Goal: Transaction & Acquisition: Purchase product/service

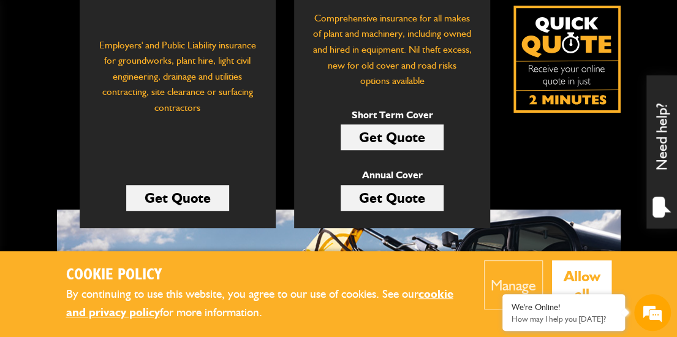
scroll to position [297, 0]
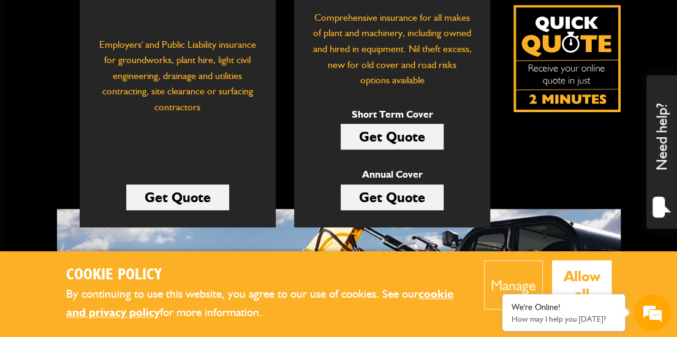
click at [400, 129] on link "Get Quote" at bounding box center [391, 137] width 103 height 26
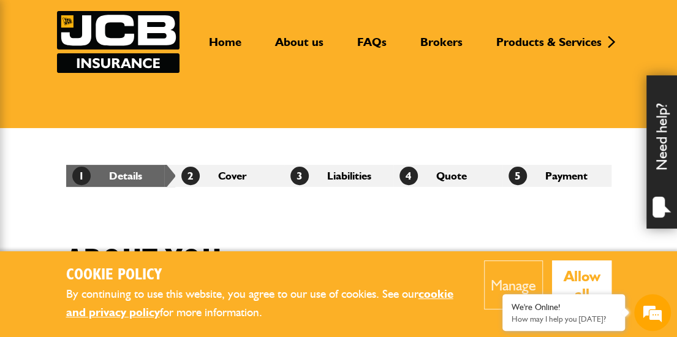
scroll to position [78, 0]
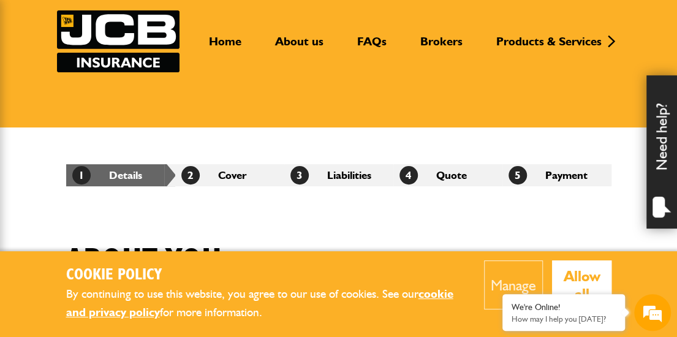
click at [510, 276] on button "Manage" at bounding box center [513, 284] width 59 height 49
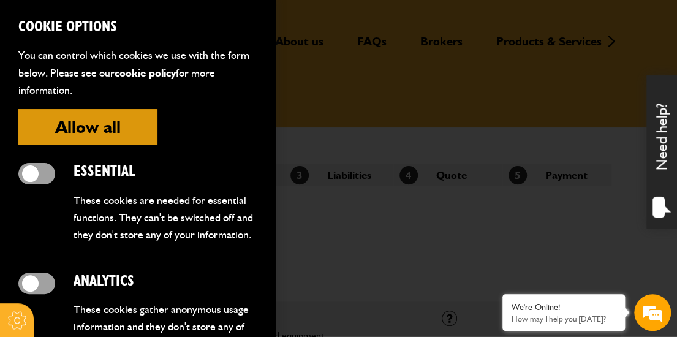
click at [29, 176] on span at bounding box center [36, 173] width 37 height 21
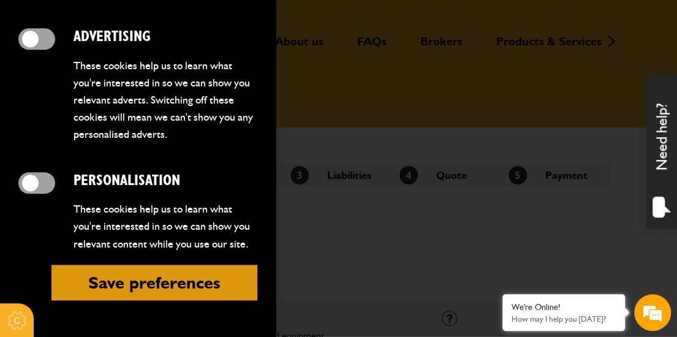
scroll to position [0, 0]
click at [122, 282] on button "Save preferences" at bounding box center [154, 283] width 206 height 36
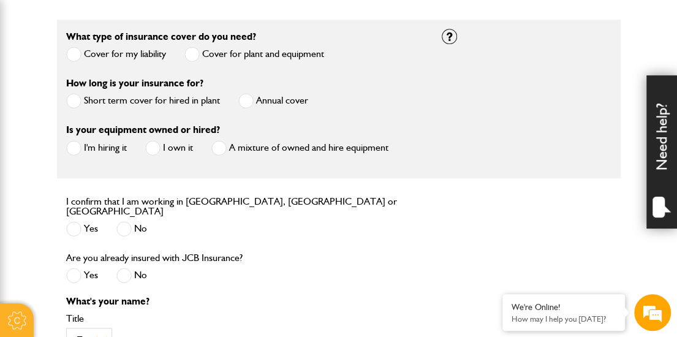
scroll to position [360, 0]
click at [70, 94] on span at bounding box center [73, 99] width 15 height 15
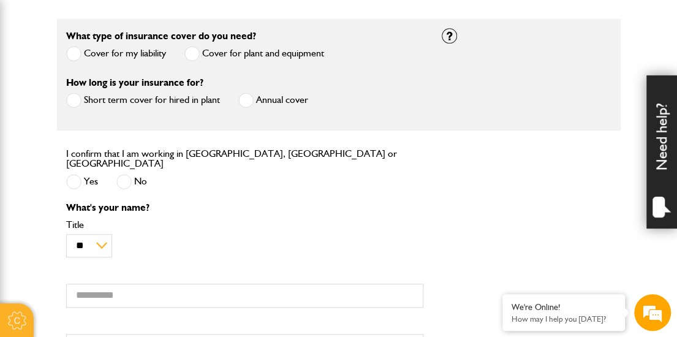
click at [67, 95] on span at bounding box center [73, 99] width 15 height 15
click at [70, 99] on span at bounding box center [73, 99] width 15 height 15
click at [72, 174] on span at bounding box center [73, 181] width 15 height 15
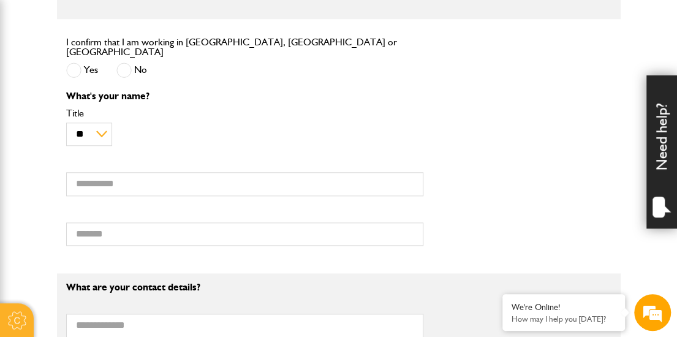
scroll to position [478, 0]
